Goal: Transaction & Acquisition: Purchase product/service

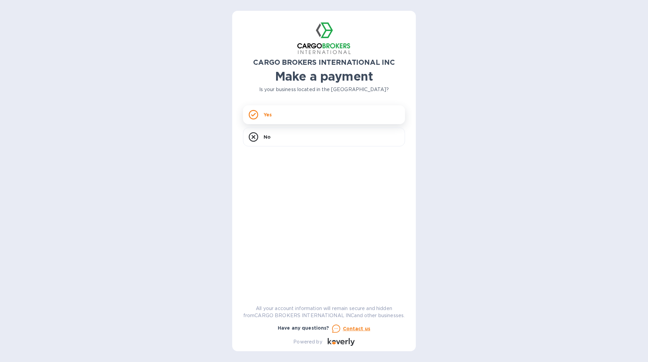
click at [341, 115] on div "Yes" at bounding box center [324, 114] width 162 height 19
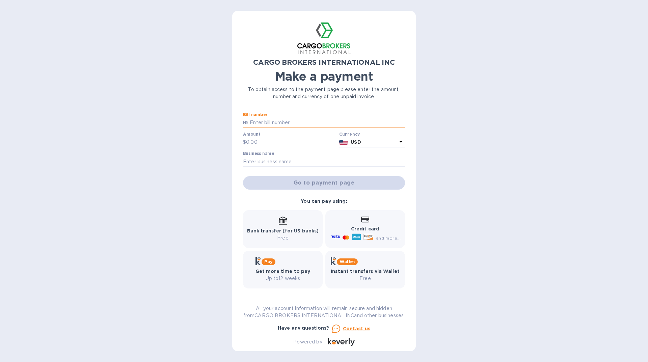
click at [271, 120] on input "text" at bounding box center [326, 123] width 157 height 10
type input "S00017593"
click at [264, 139] on input "text" at bounding box center [291, 142] width 90 height 10
type input "5,851.19"
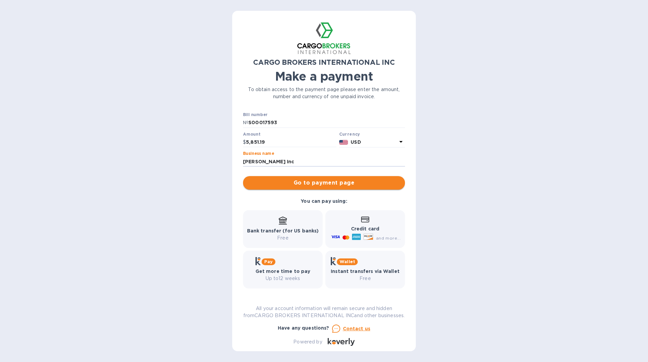
type input "[PERSON_NAME] Inc"
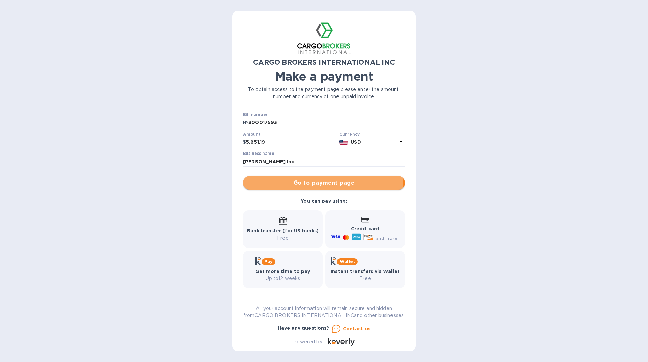
click at [311, 182] on span "Go to payment page" at bounding box center [323, 183] width 151 height 8
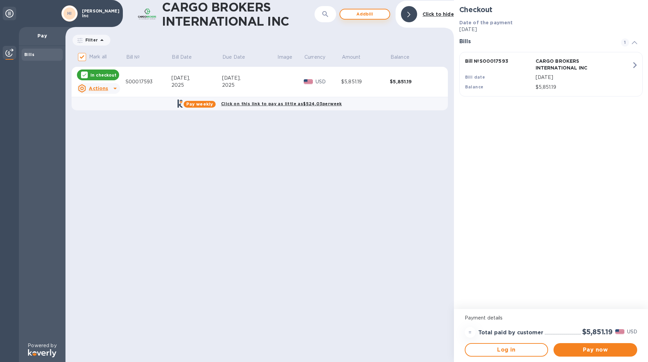
click at [371, 14] on span "Add bill" at bounding box center [365, 14] width 38 height 8
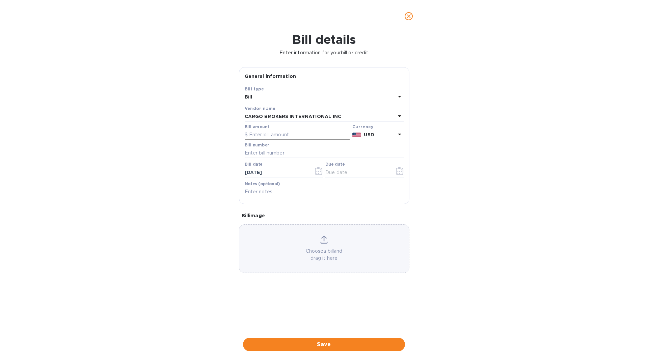
click at [284, 136] on input "text" at bounding box center [297, 135] width 105 height 10
click at [409, 19] on icon "close" at bounding box center [408, 16] width 7 height 7
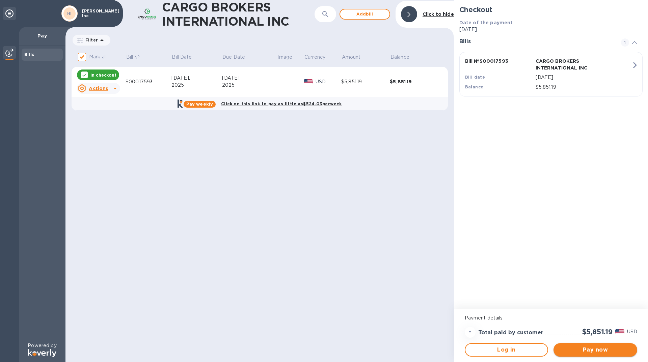
click at [591, 350] on span "Pay now" at bounding box center [595, 350] width 73 height 8
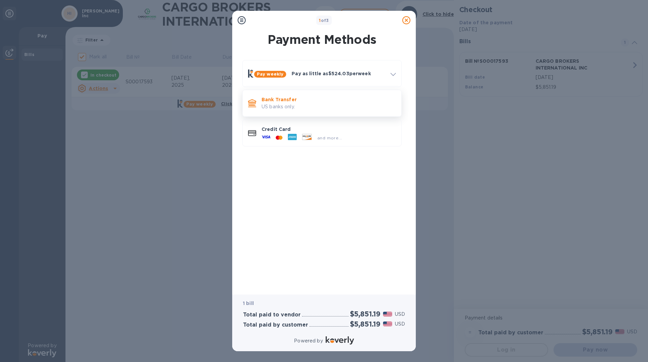
click at [303, 102] on p "Bank Transfer" at bounding box center [329, 99] width 134 height 7
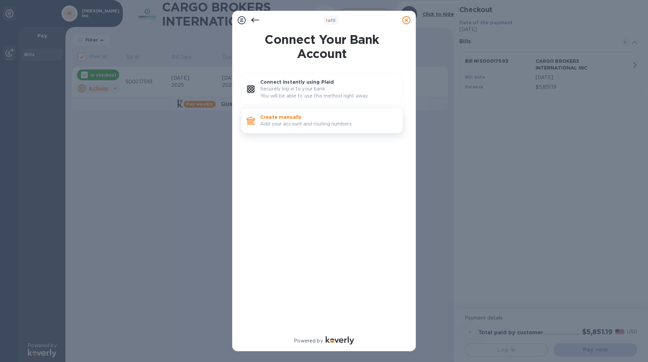
click at [300, 126] on p "Add your account and routing numbers." at bounding box center [328, 124] width 137 height 7
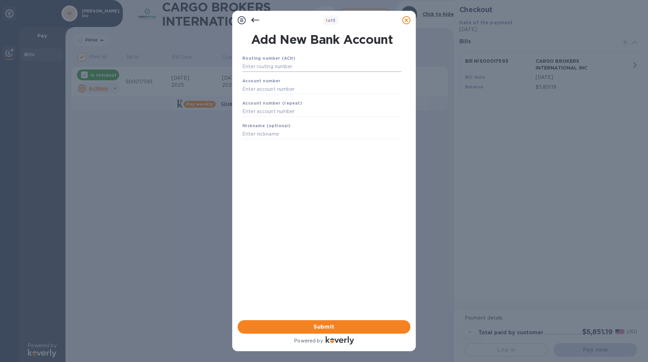
click at [285, 66] on input "text" at bounding box center [321, 67] width 159 height 10
type input "061100606"
type input "1016475194"
type input "Operating"
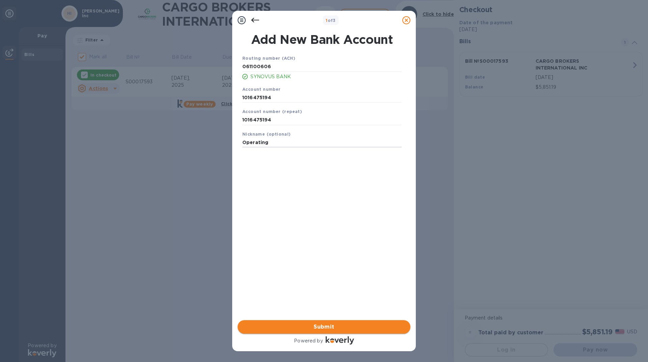
click at [345, 326] on span "Submit" at bounding box center [324, 327] width 162 height 8
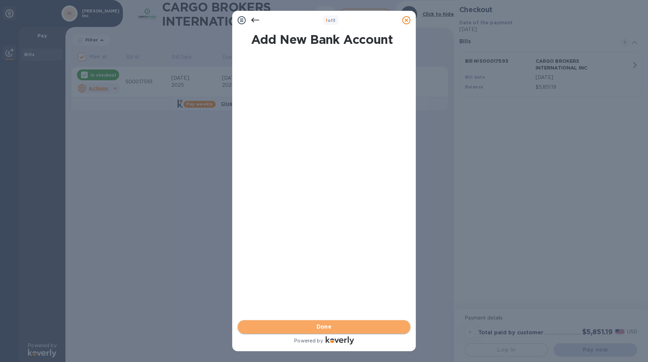
click at [341, 328] on span "Done" at bounding box center [324, 327] width 162 height 8
